Goal: Check status: Check status

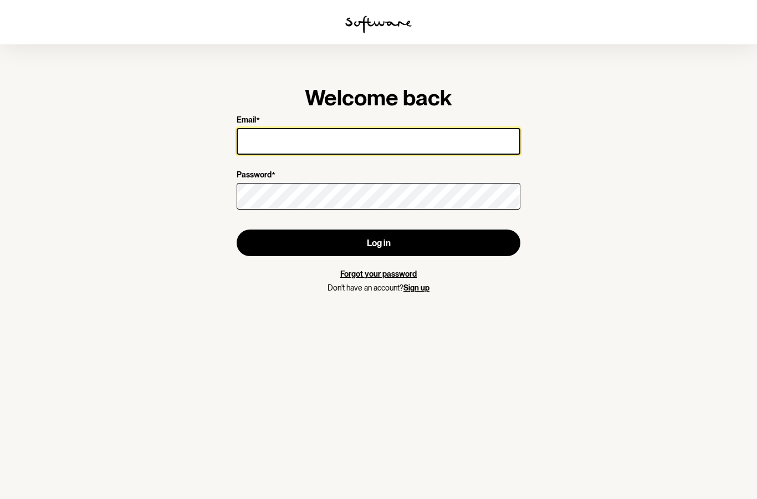
click at [285, 148] on input "Email *" at bounding box center [379, 141] width 284 height 27
click at [368, 139] on input "jg" at bounding box center [379, 141] width 284 height 27
type input "[EMAIL_ADDRESS][DOMAIN_NAME]"
click at [378, 243] on button "Log in" at bounding box center [379, 242] width 284 height 27
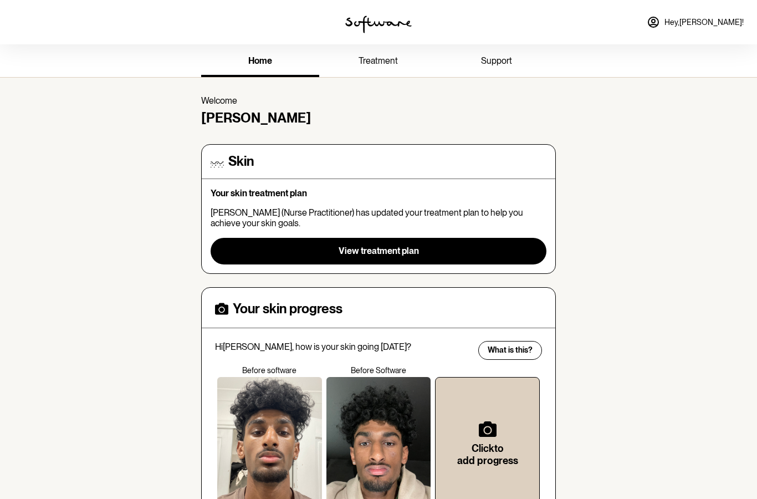
click at [397, 66] on link "treatment" at bounding box center [378, 62] width 118 height 30
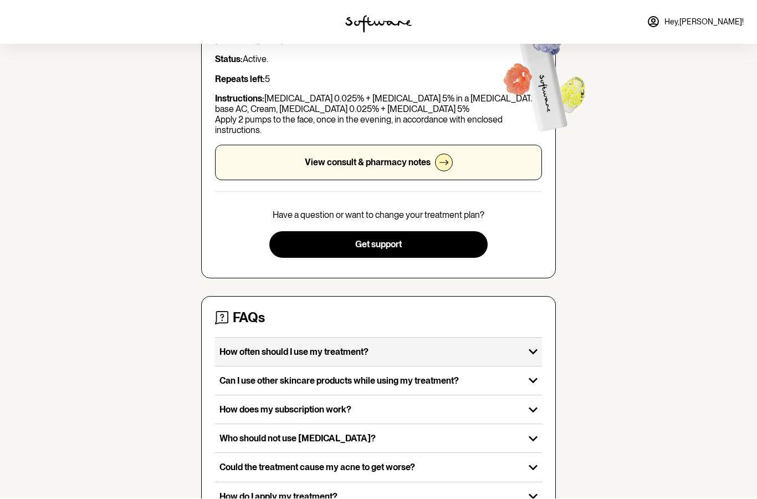
scroll to position [119, 0]
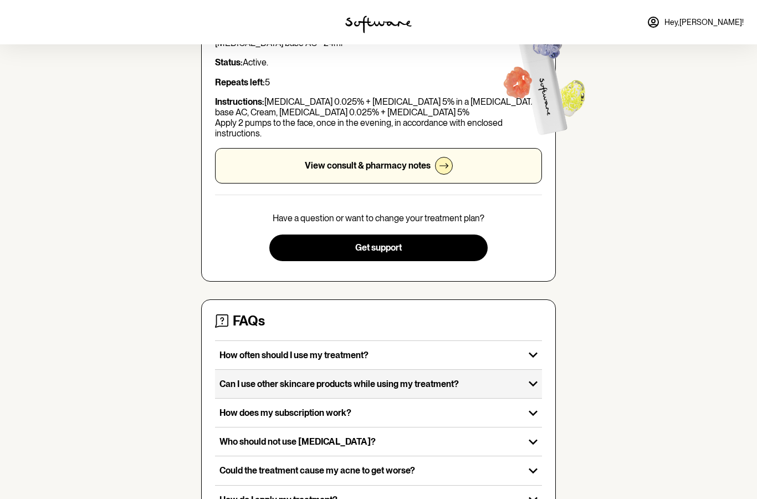
click at [419, 385] on p "Can I use other skincare products while using my treatment?" at bounding box center [369, 383] width 300 height 11
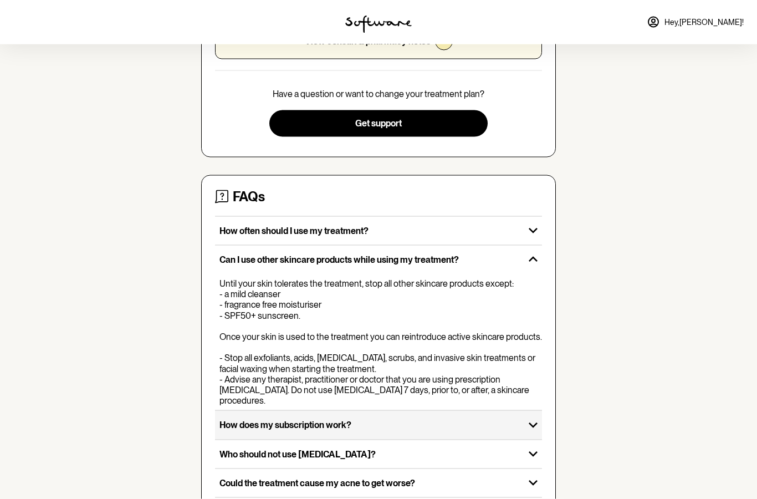
click at [414, 419] on p "How does my subscription work?" at bounding box center [369, 424] width 300 height 11
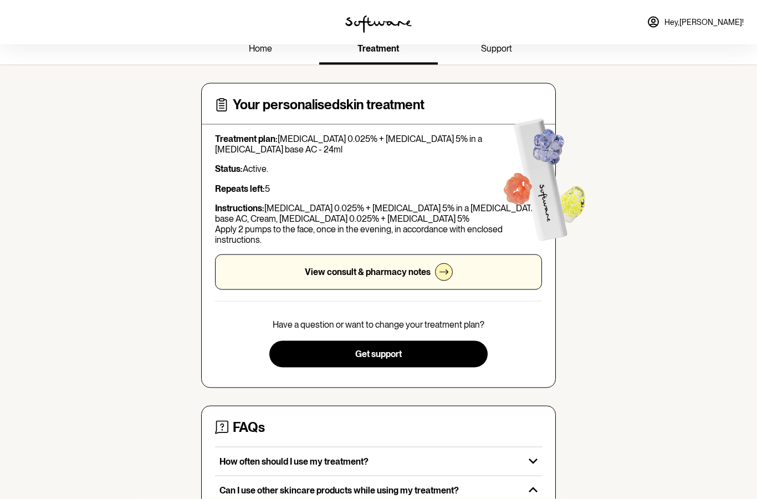
scroll to position [0, 0]
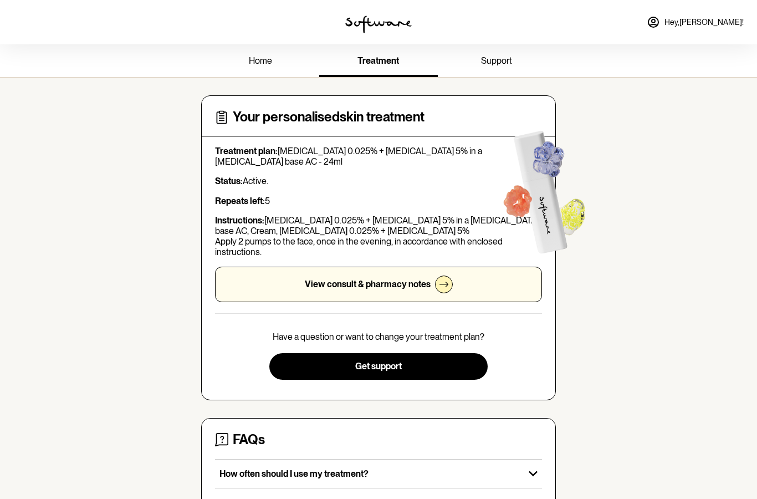
click at [726, 22] on span "Hey, [PERSON_NAME] !" at bounding box center [703, 22] width 79 height 9
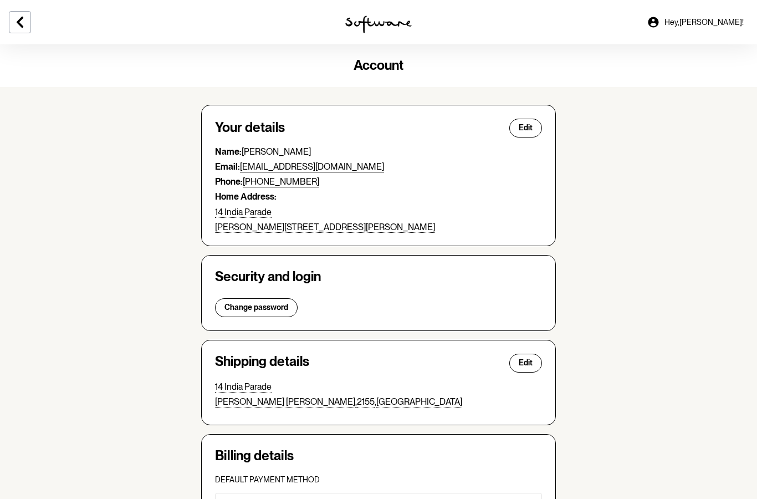
click at [23, 29] on button at bounding box center [20, 22] width 22 height 22
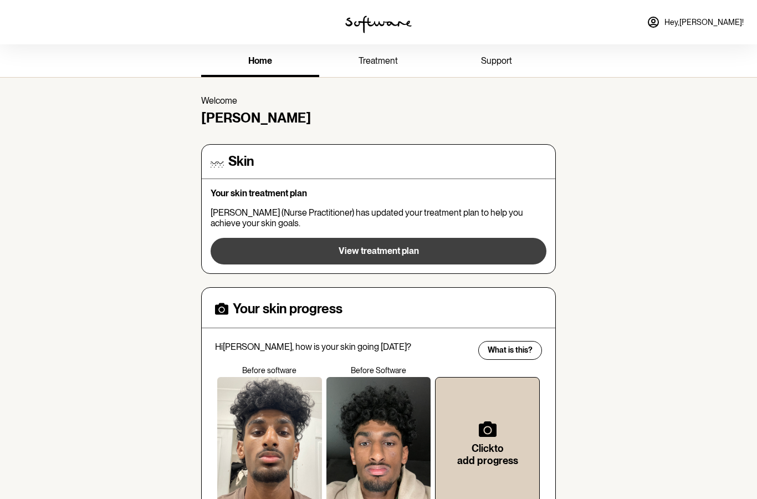
click at [386, 241] on button "View treatment plan" at bounding box center [379, 251] width 336 height 27
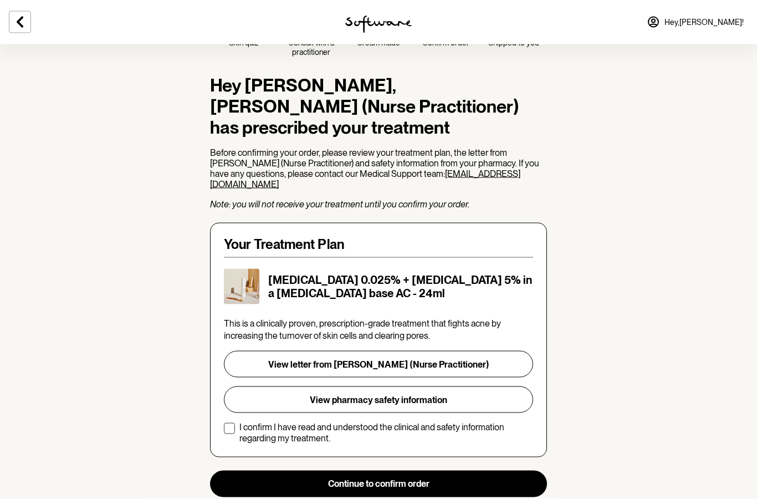
scroll to position [61, 0]
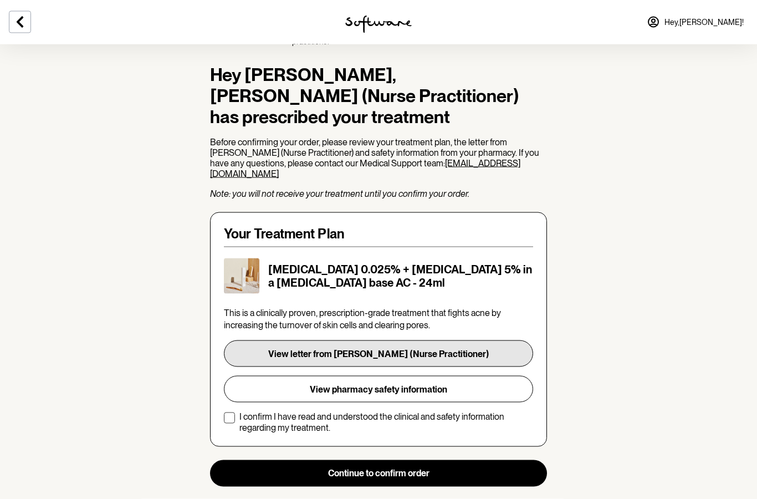
click at [374, 340] on button "View letter from [PERSON_NAME] (Nurse Practitioner)" at bounding box center [378, 353] width 309 height 27
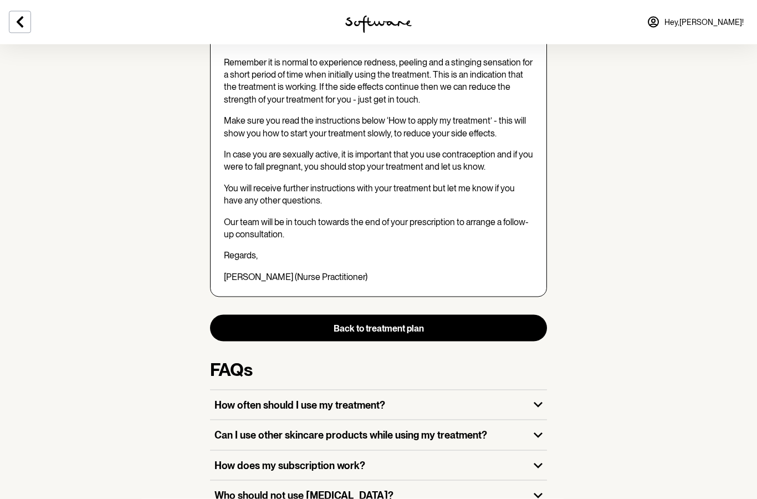
scroll to position [810, 0]
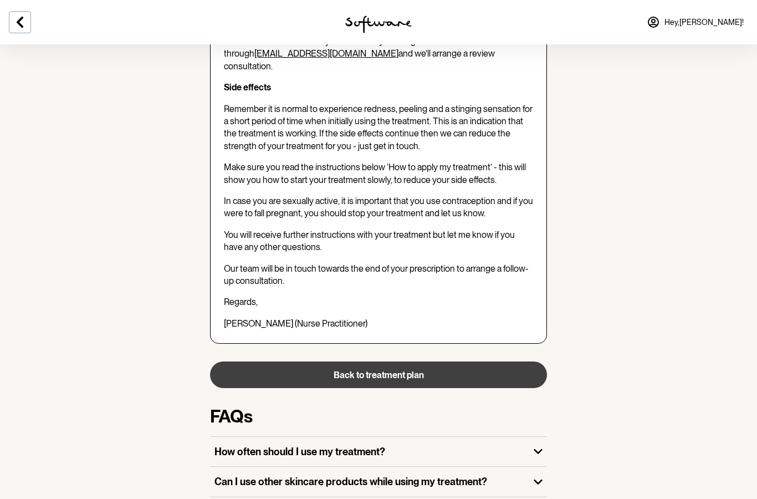
click at [374, 361] on button "Back to treatment plan" at bounding box center [378, 374] width 337 height 27
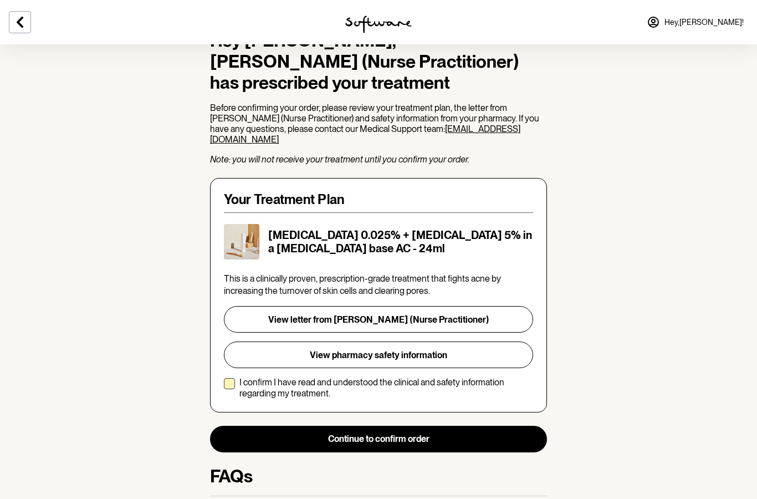
scroll to position [98, 0]
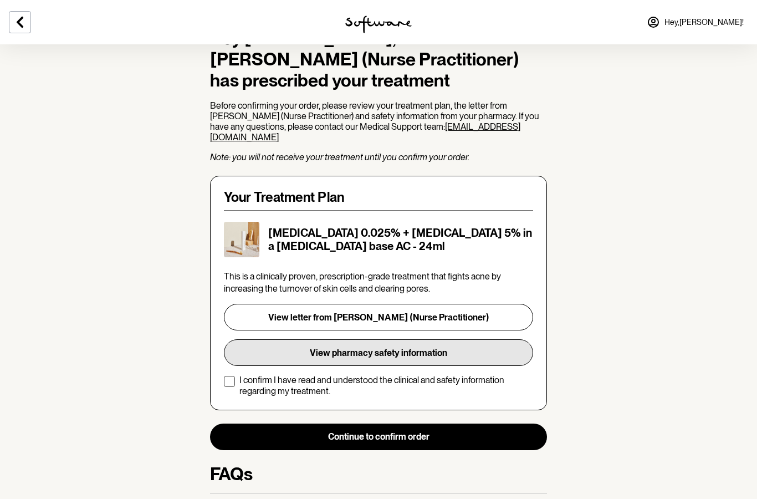
click at [373, 339] on button "View pharmacy safety information" at bounding box center [378, 352] width 309 height 27
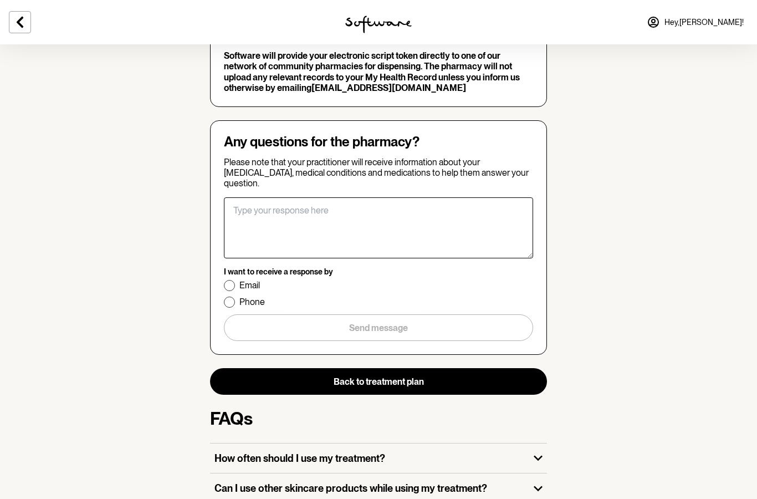
scroll to position [1610, 0]
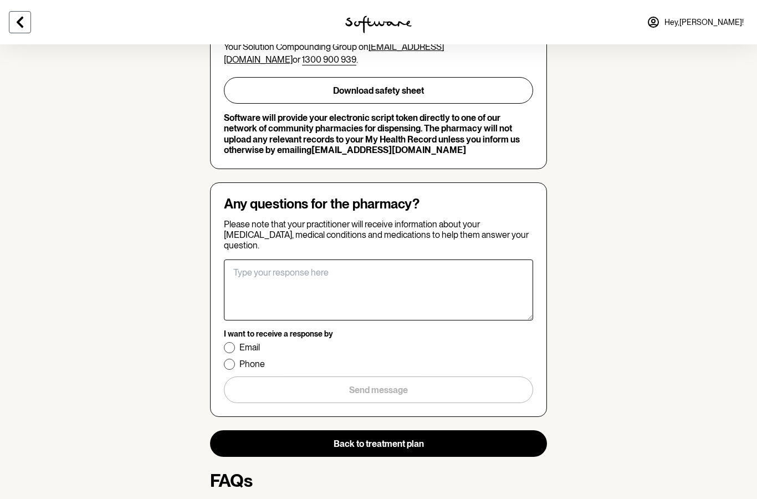
click at [15, 22] on icon at bounding box center [19, 22] width 13 height 13
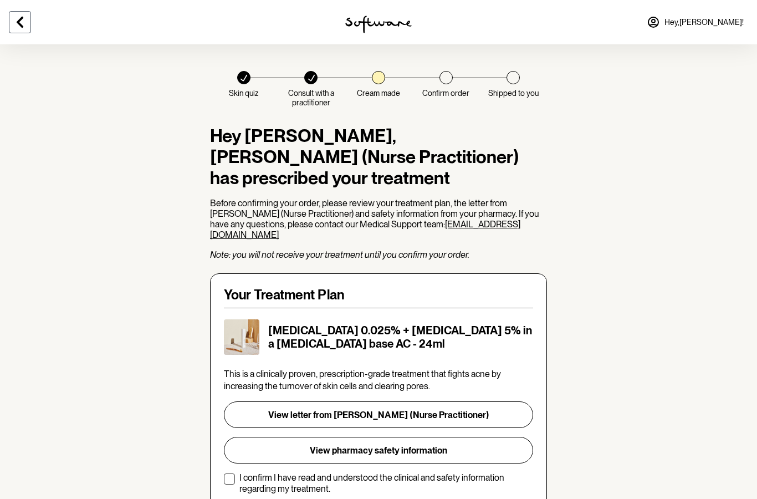
click at [22, 23] on icon at bounding box center [19, 22] width 13 height 13
